Goal: Unclear: Browse casually

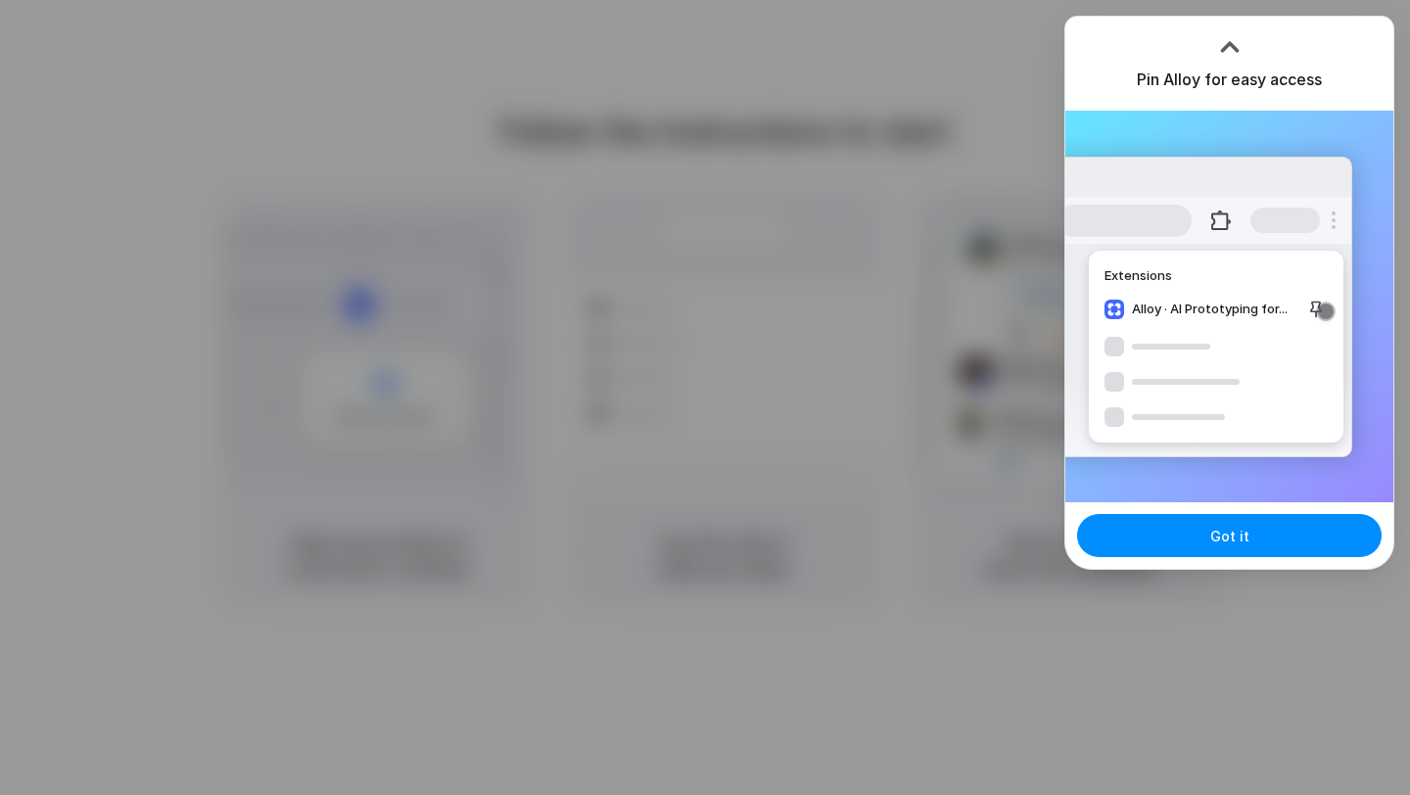
click at [1226, 42] on div at bounding box center [1229, 46] width 29 height 29
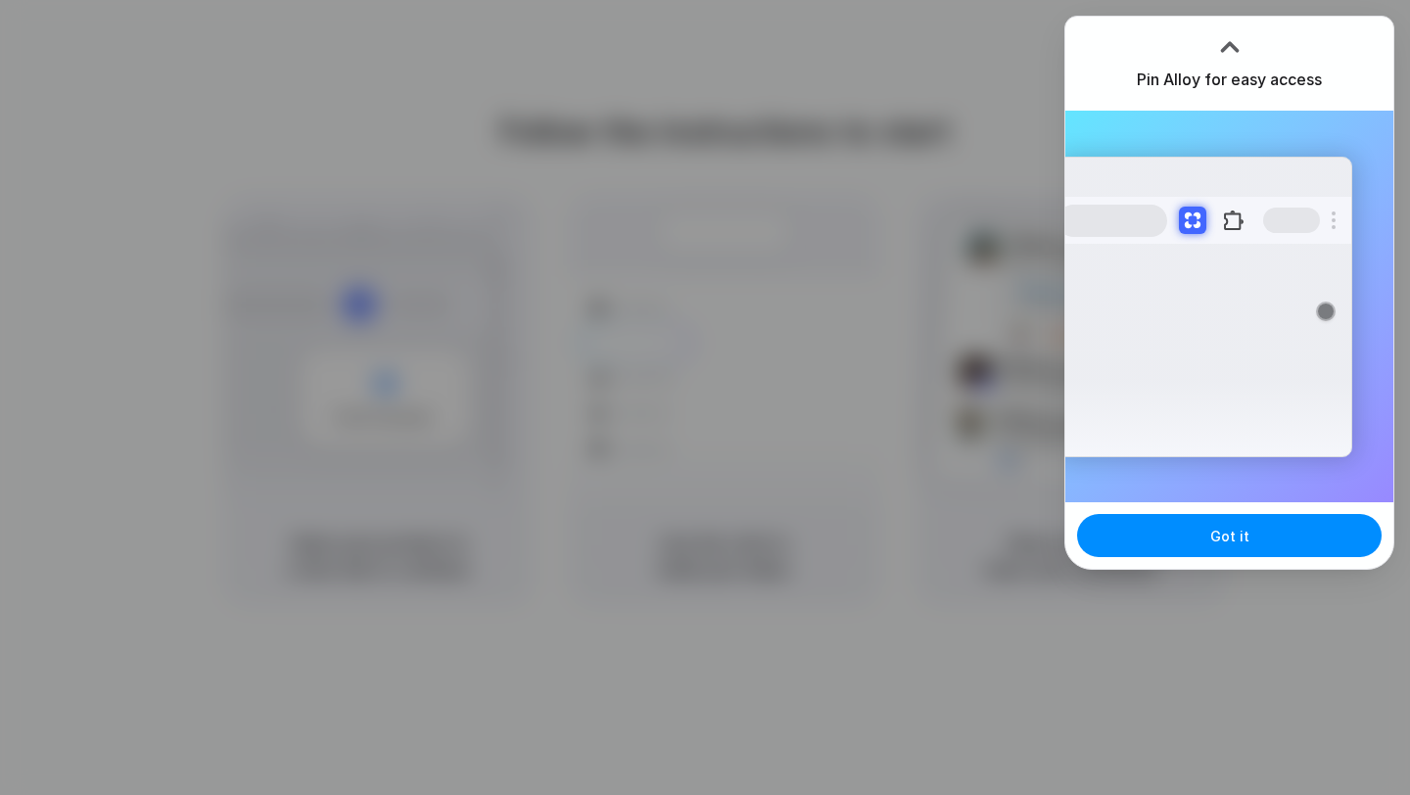
click at [1226, 32] on div at bounding box center [1229, 46] width 29 height 29
click at [886, 144] on div at bounding box center [705, 397] width 1410 height 795
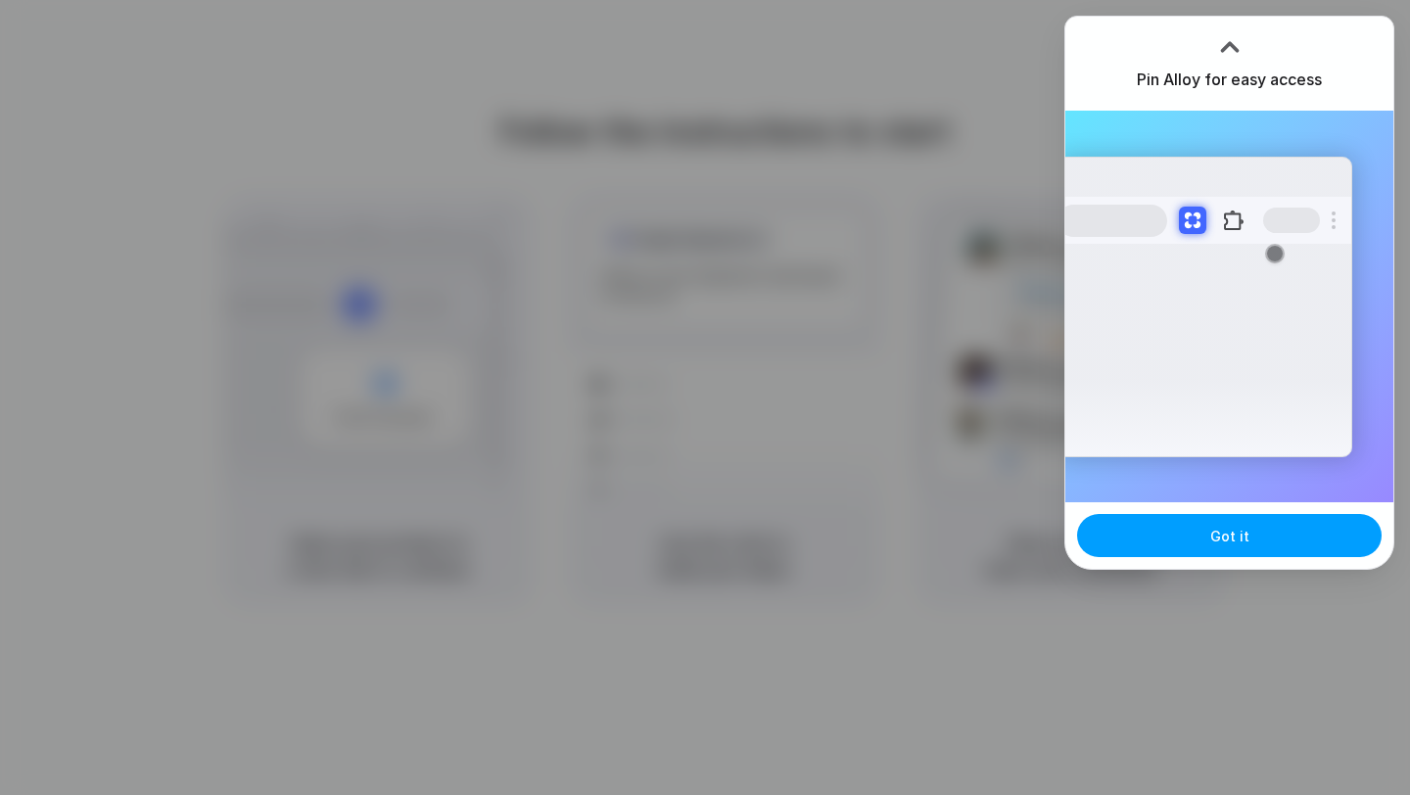
click at [1221, 538] on span "Got it" at bounding box center [1229, 536] width 39 height 21
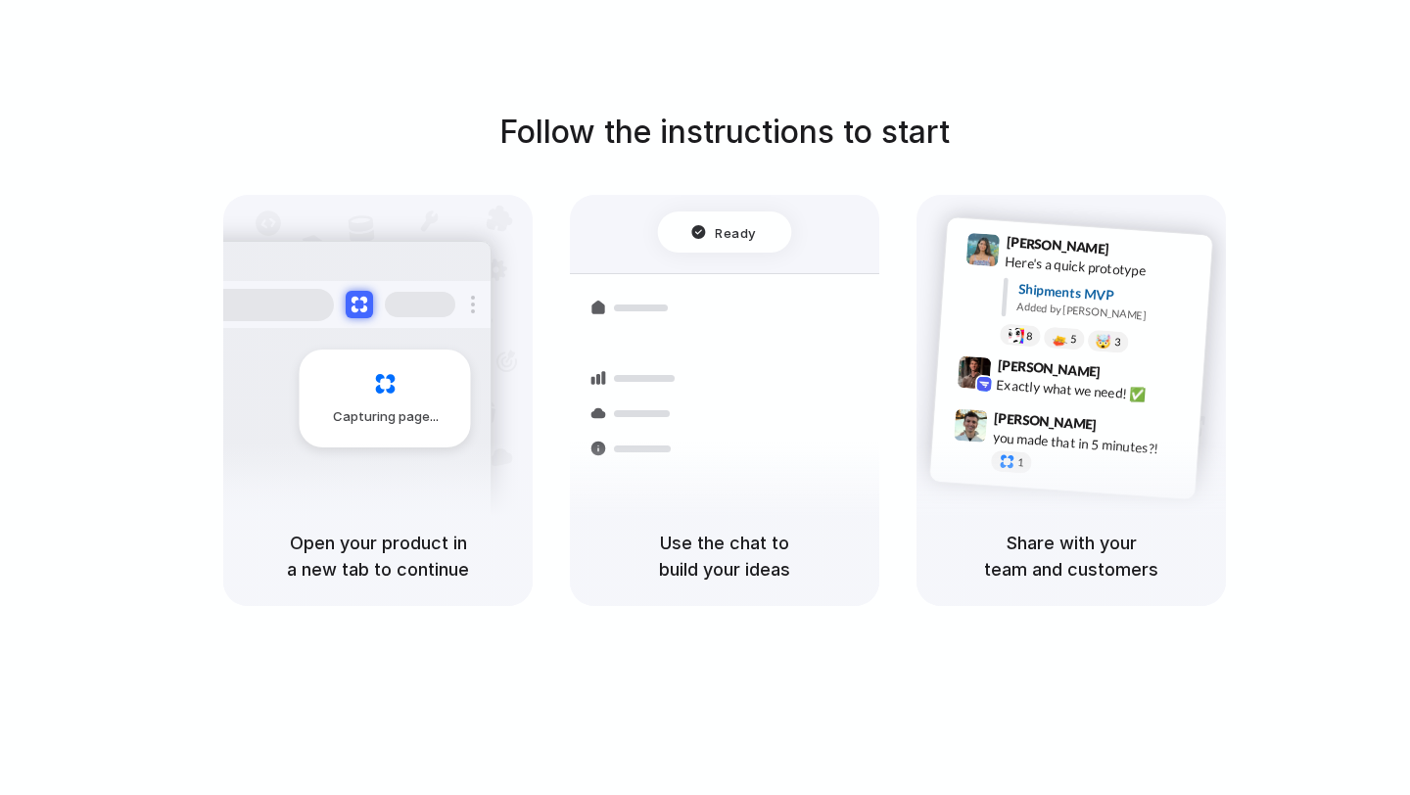
click at [705, 397] on div at bounding box center [705, 397] width 0 height 0
